Goal: Information Seeking & Learning: Learn about a topic

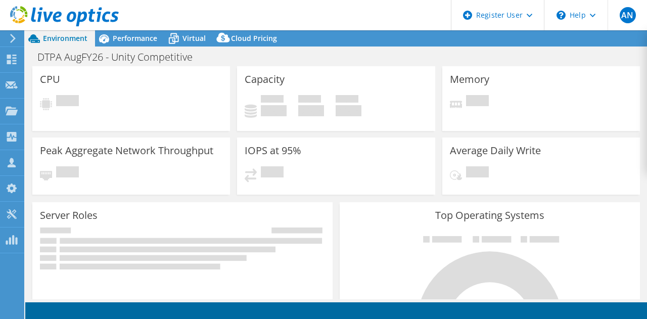
select select "USEast"
select select "USD"
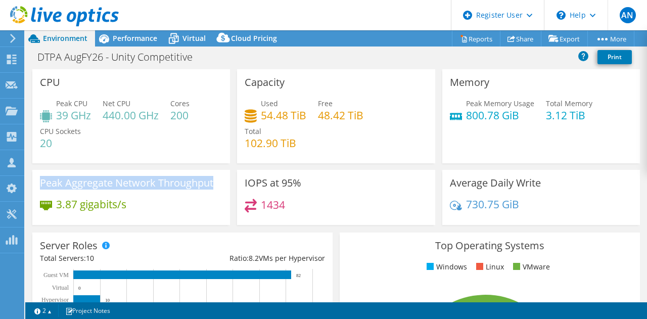
drag, startPoint x: 39, startPoint y: 181, endPoint x: 215, endPoint y: 178, distance: 175.8
click at [215, 178] on div "Peak Aggregate Network Throughput 3.87 gigabits/s" at bounding box center [131, 197] width 198 height 55
copy h3 "Peak Aggregate Network Throughput"
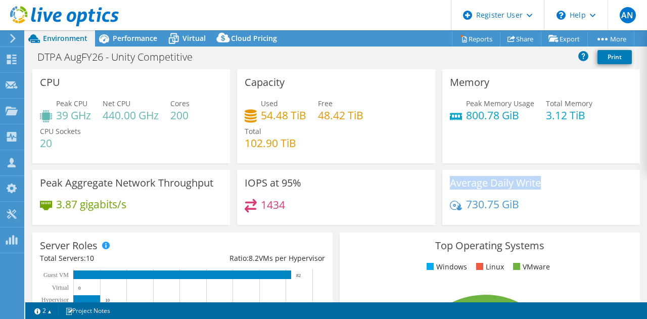
drag, startPoint x: 441, startPoint y: 180, endPoint x: 547, endPoint y: 186, distance: 106.2
click at [547, 186] on div "Average Daily Write 730.75 GiB" at bounding box center [541, 197] width 198 height 55
copy h3 "Average Daily Write"
click at [438, 163] on div "Memory Peak Memory Usage 800.78 GiB Total Memory 3.12 TiB" at bounding box center [540, 119] width 205 height 101
click at [431, 160] on div "Capacity Used 54.48 TiB Free 48.42 TiB Total 102.90 TiB" at bounding box center [335, 116] width 205 height 94
